Goal: Information Seeking & Learning: Learn about a topic

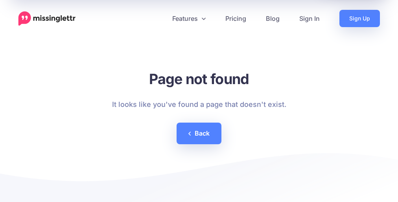
click at [199, 101] on p "It looks like you've found a page that doesn't exist." at bounding box center [199, 104] width 174 height 13
click at [236, 18] on link "Pricing" at bounding box center [236, 18] width 41 height 17
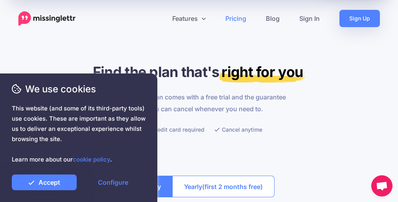
click at [199, 101] on p "Every single plan comes with a free trial and the guarantee that you can cancel…" at bounding box center [199, 103] width 175 height 24
click at [236, 18] on link "Pricing" at bounding box center [236, 18] width 41 height 17
